Goal: Find specific page/section: Find specific page/section

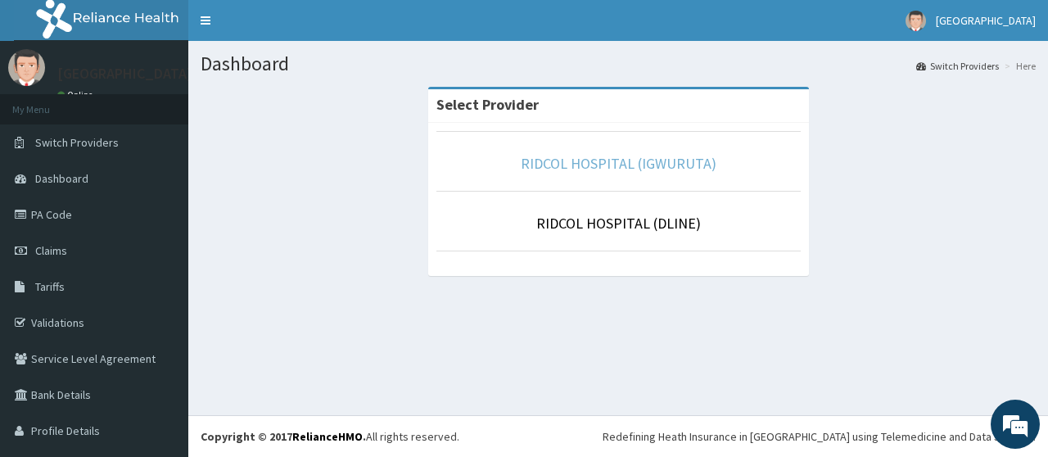
click at [622, 170] on link "RIDCOL HOSPITAL (IGWURUTA)" at bounding box center [619, 163] width 196 height 19
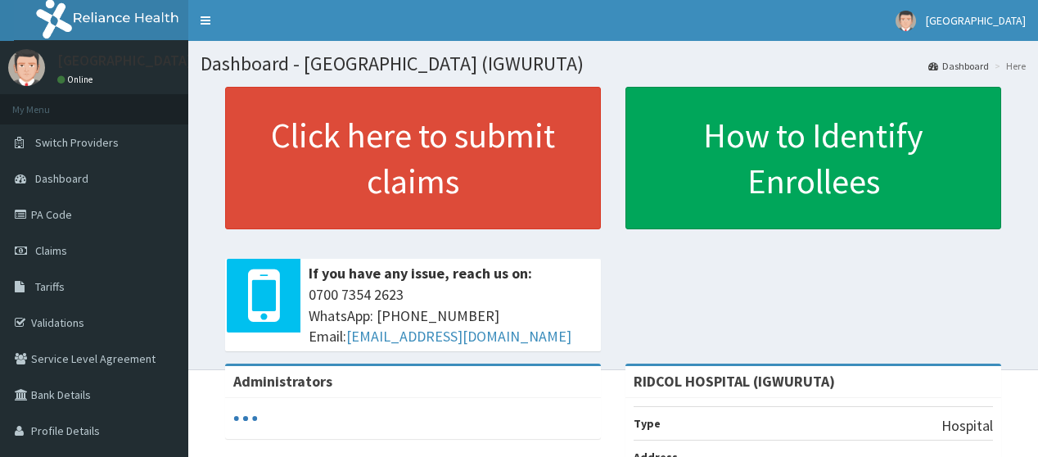
click at [40, 216] on link "PA Code" at bounding box center [94, 214] width 188 height 36
